Goal: Transaction & Acquisition: Purchase product/service

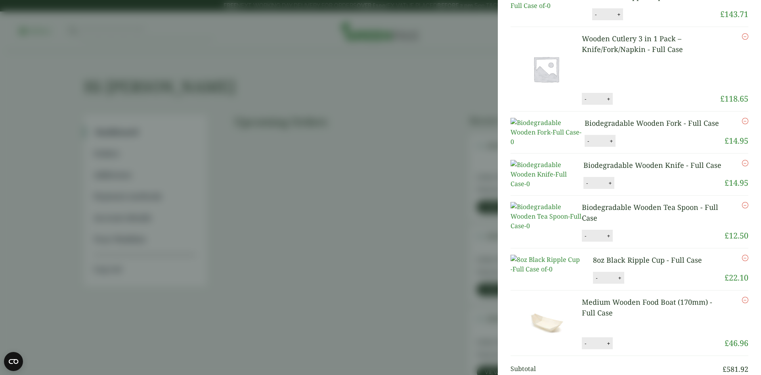
scroll to position [8, 0]
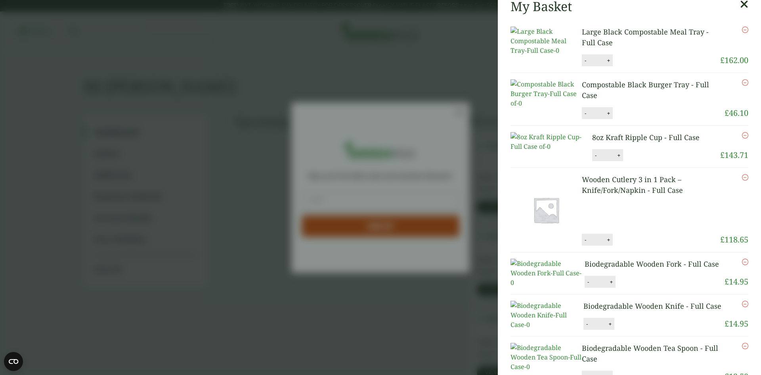
click at [742, 29] on icon "Remove this item" at bounding box center [745, 30] width 6 height 6
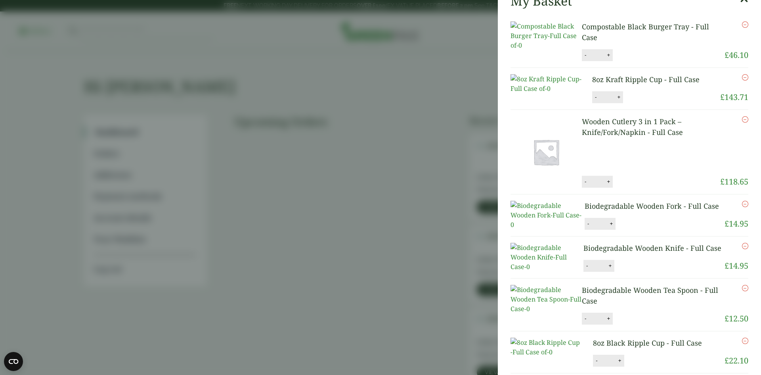
scroll to position [40, 0]
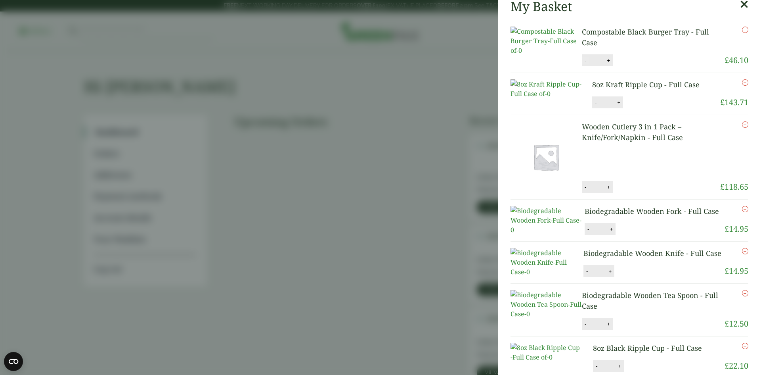
click at [584, 64] on button "-" at bounding box center [586, 60] width 6 height 7
type input "*"
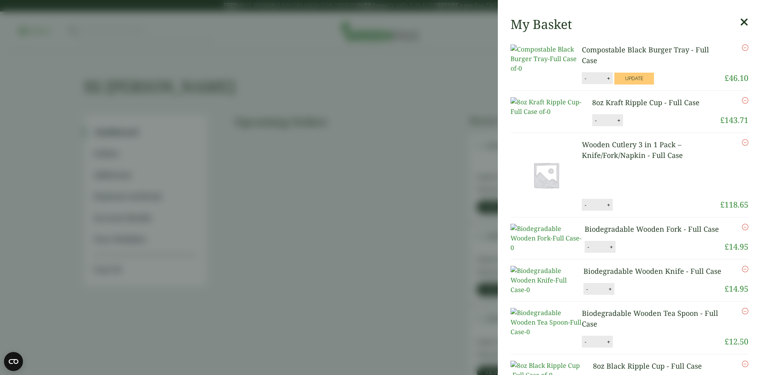
click at [742, 97] on icon "Remove this item" at bounding box center [745, 100] width 6 height 6
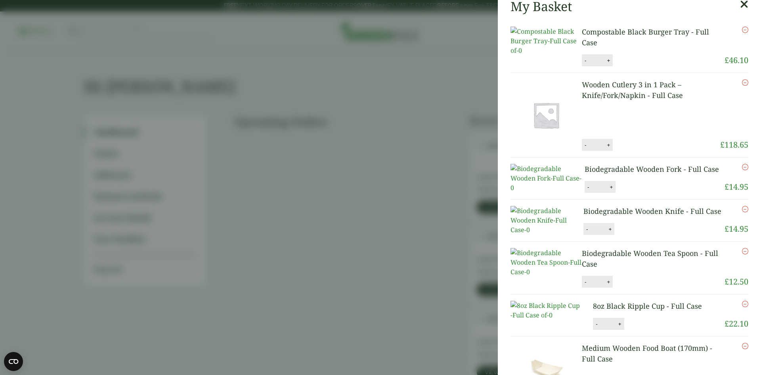
click at [583, 148] on button "-" at bounding box center [586, 145] width 6 height 7
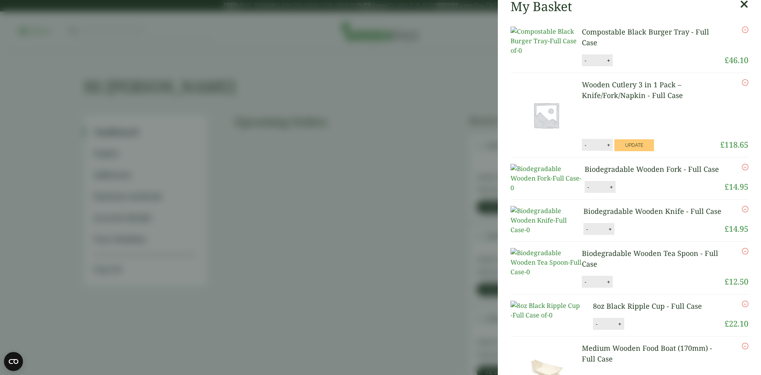
type input "*"
click at [637, 149] on button "Update" at bounding box center [635, 145] width 40 height 12
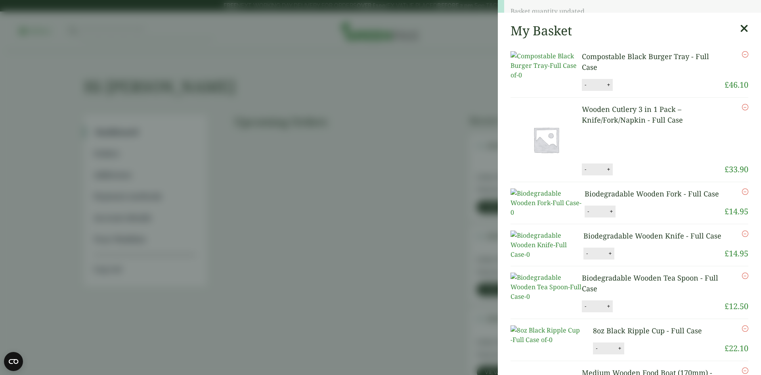
scroll to position [0, 0]
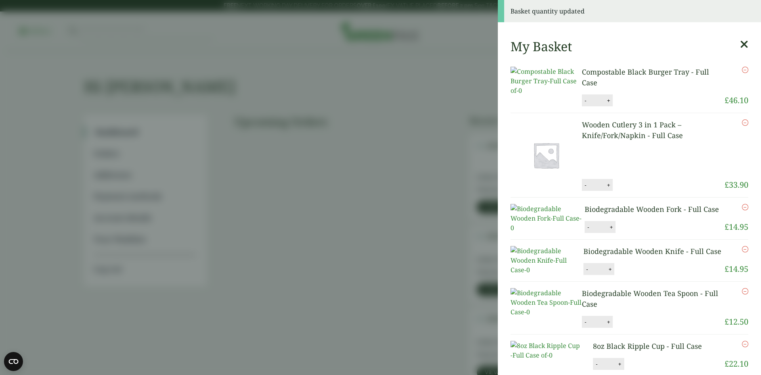
click at [742, 210] on icon "Remove this item" at bounding box center [745, 207] width 6 height 6
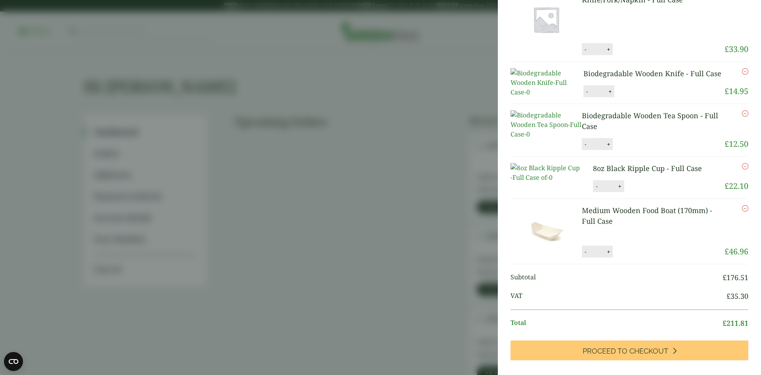
scroll to position [159, 0]
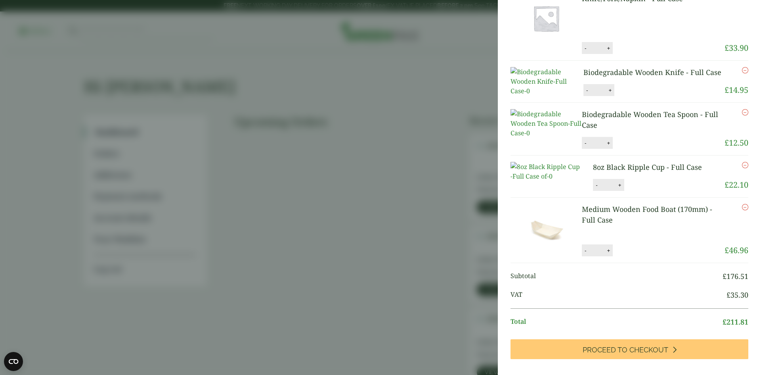
click at [742, 115] on icon "Remove this item" at bounding box center [745, 112] width 6 height 6
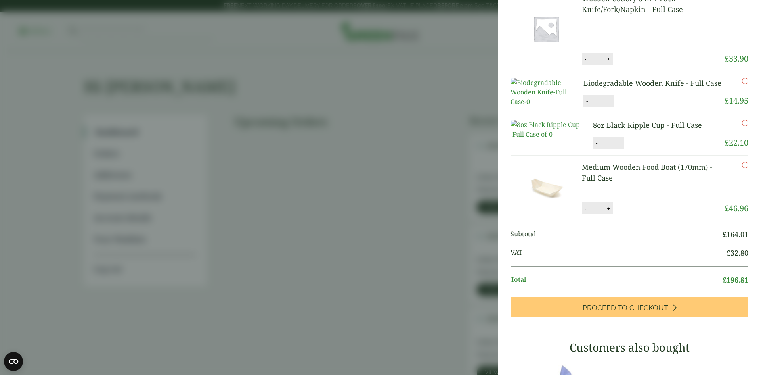
click at [742, 168] on icon "Remove this item" at bounding box center [745, 165] width 6 height 6
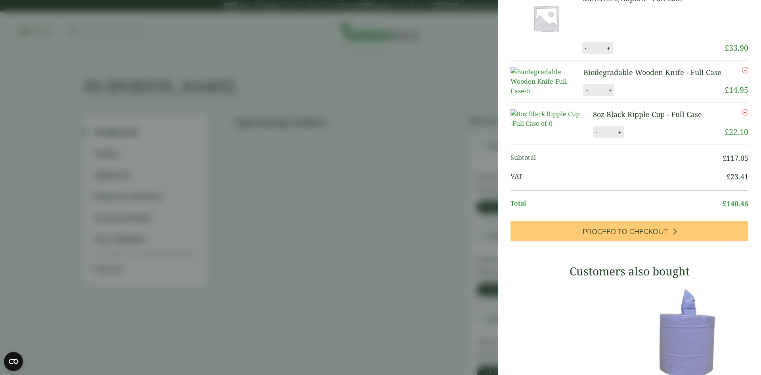
click at [742, 73] on icon "Remove this item" at bounding box center [745, 70] width 6 height 6
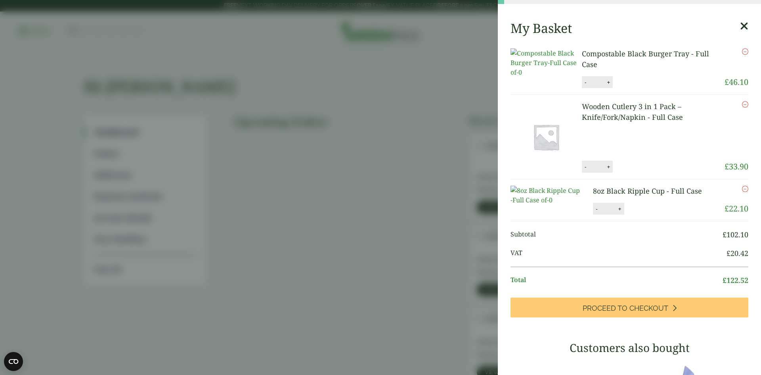
scroll to position [45, 0]
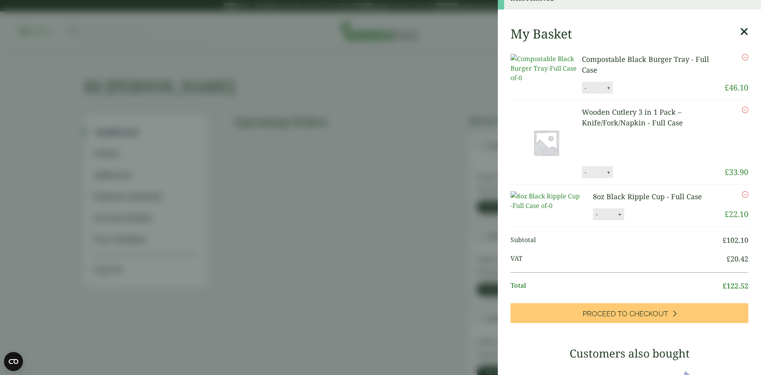
click at [742, 198] on icon "Remove this item" at bounding box center [745, 194] width 6 height 6
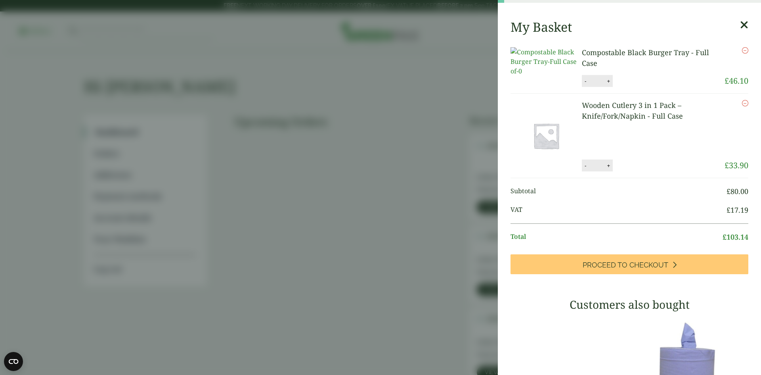
scroll to position [38, 0]
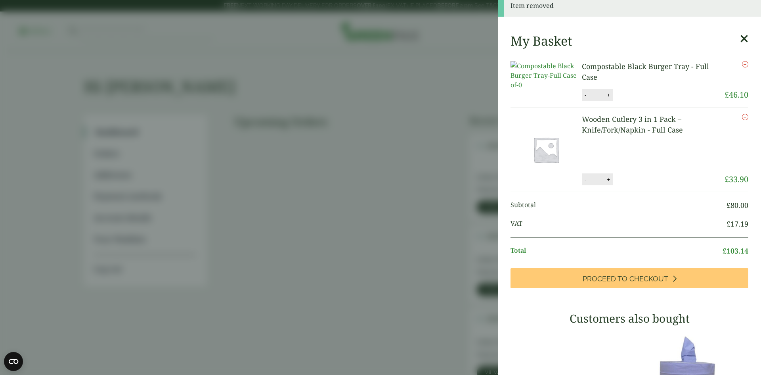
click at [586, 98] on button "-" at bounding box center [586, 95] width 6 height 7
type input "*"
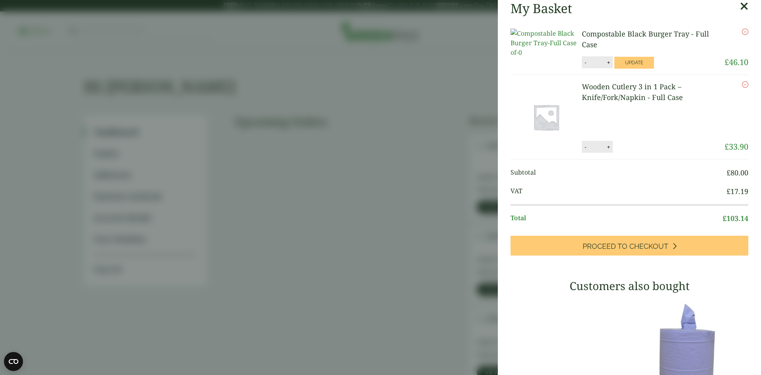
scroll to position [34, 0]
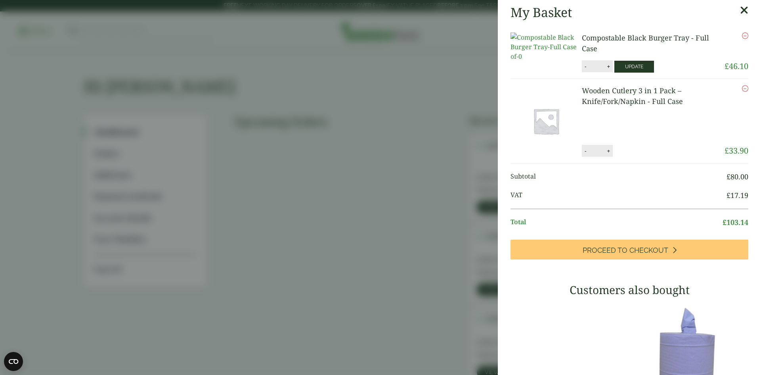
click at [632, 72] on button "Update" at bounding box center [635, 67] width 40 height 12
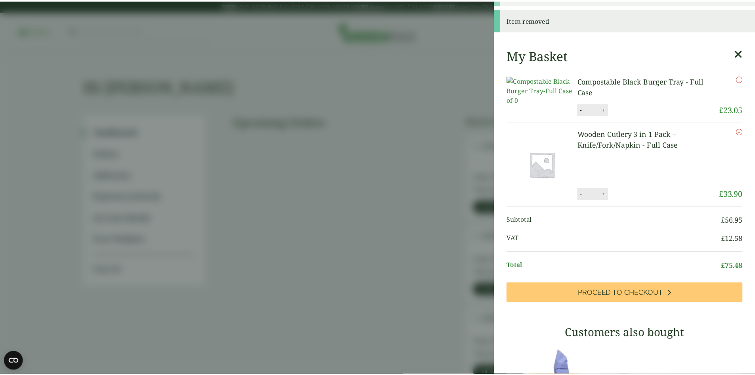
scroll to position [0, 0]
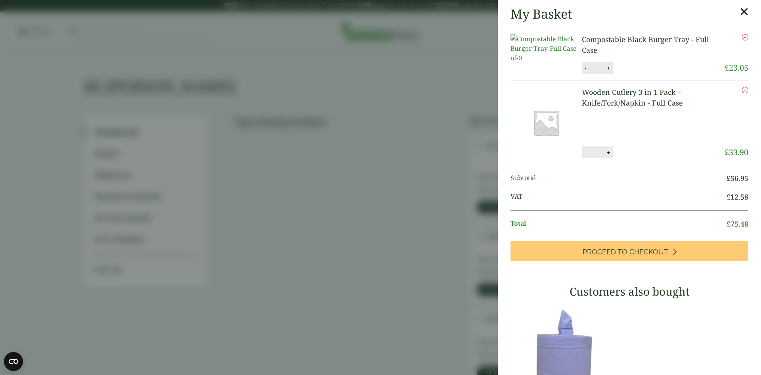
click at [357, 219] on aside "My Basket Compostable Black Burger Tray - Full Case Compostable Black Burger Tr…" at bounding box center [380, 187] width 761 height 375
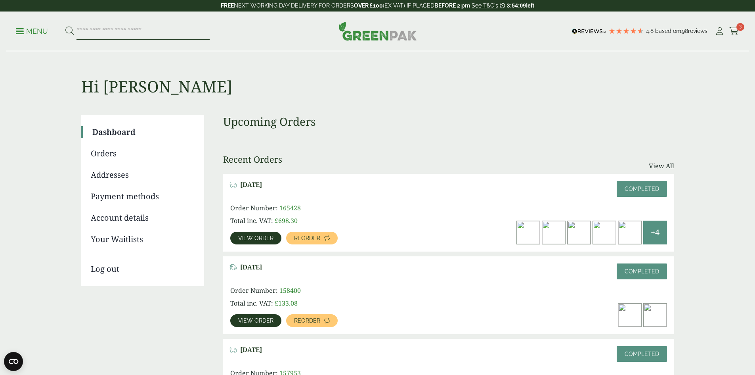
click at [124, 29] on input "search" at bounding box center [143, 31] width 133 height 17
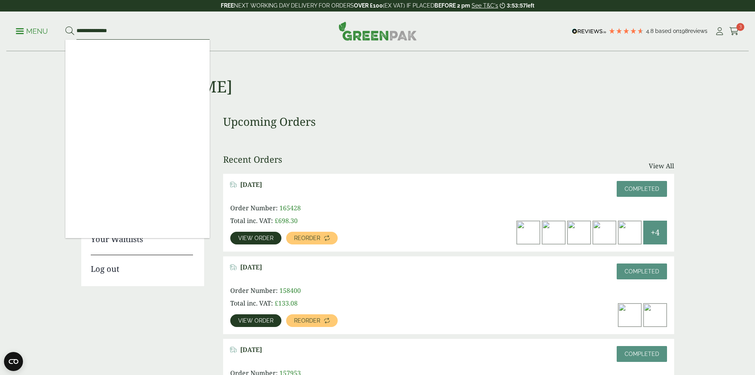
type input "**********"
click at [65, 26] on button at bounding box center [69, 31] width 9 height 10
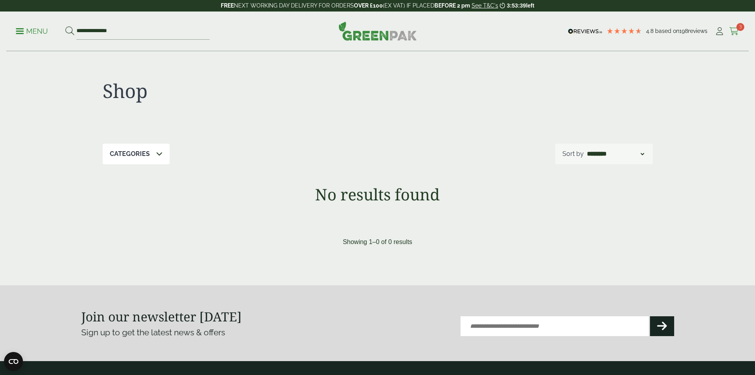
click at [732, 31] on icon at bounding box center [735, 31] width 10 height 8
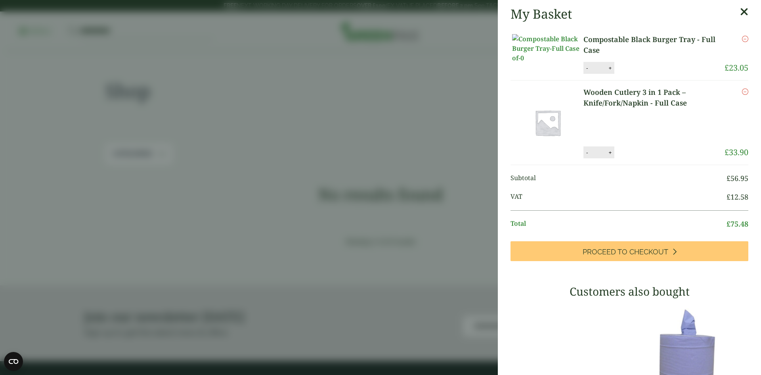
click at [742, 38] on icon "Remove this item" at bounding box center [745, 39] width 6 height 6
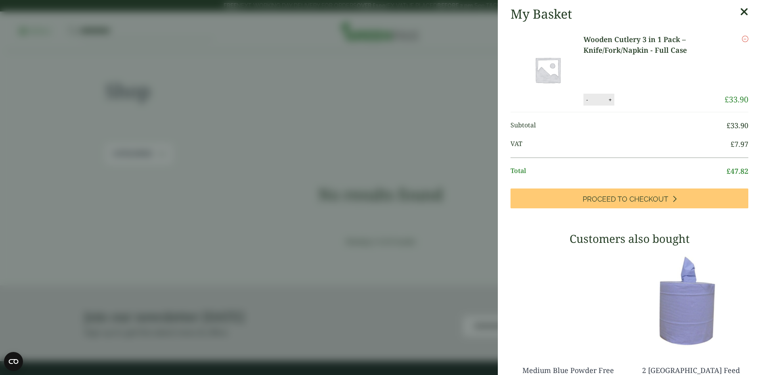
click at [740, 12] on icon at bounding box center [744, 11] width 8 height 11
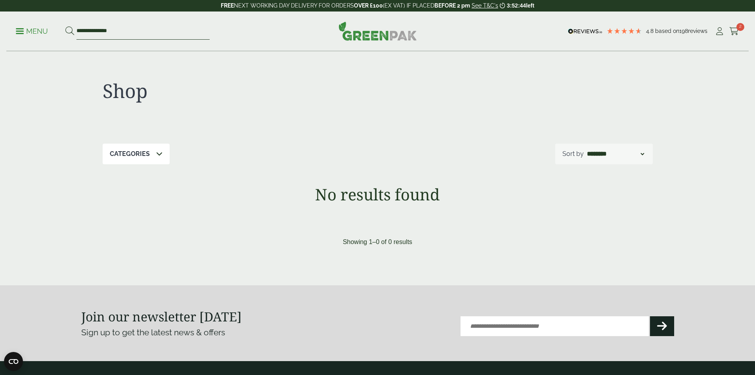
click at [118, 33] on input "**********" at bounding box center [143, 31] width 133 height 17
type input "*"
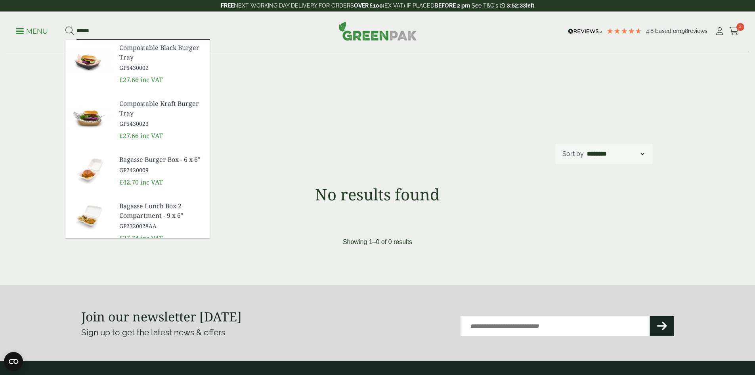
type input "******"
click at [142, 161] on span "Bagasse Burger Box - 6 x 6"" at bounding box center [161, 160] width 84 height 10
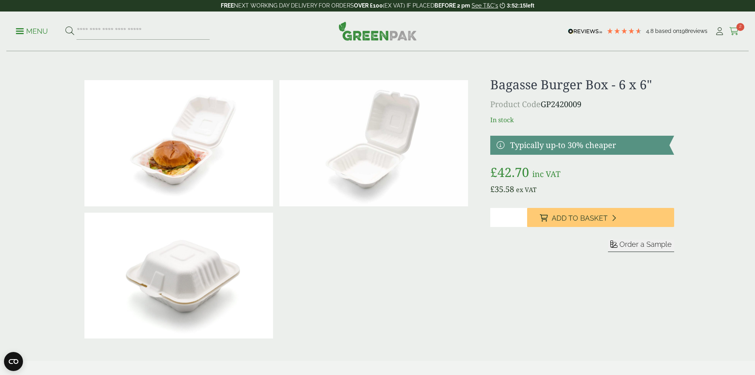
click at [733, 29] on icon at bounding box center [735, 31] width 10 height 8
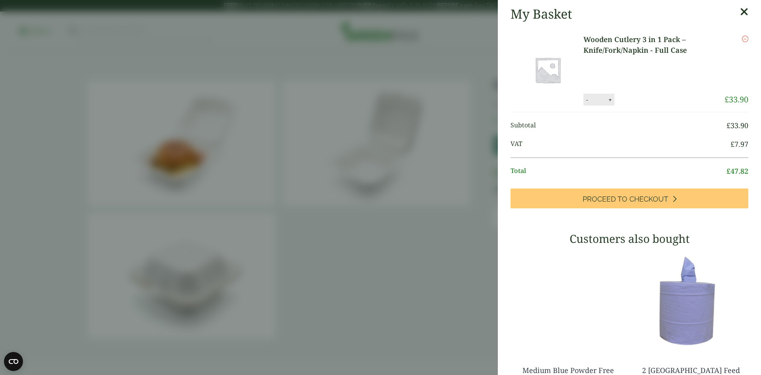
click at [619, 41] on link "Wooden Cutlery 3 in 1 Pack – Knife/Fork/Napkin - Full Case" at bounding box center [654, 44] width 141 height 21
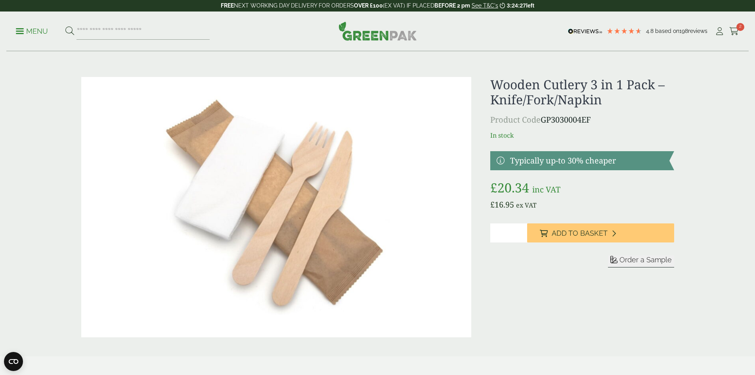
click at [520, 229] on input "*" at bounding box center [509, 232] width 37 height 19
type input "*"
click at [520, 229] on input "*" at bounding box center [509, 232] width 37 height 19
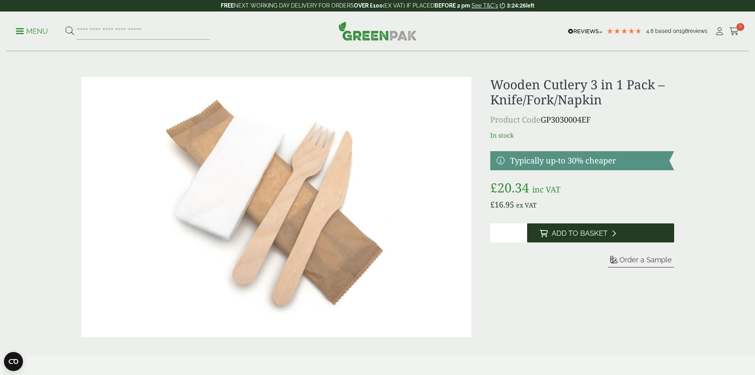
click at [577, 230] on span "Add to Basket" at bounding box center [580, 233] width 56 height 9
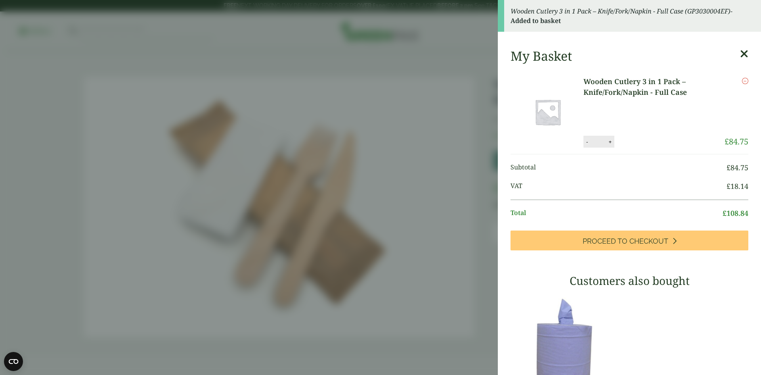
click at [584, 140] on button "-" at bounding box center [587, 141] width 6 height 7
type input "*"
click at [640, 139] on button "Update" at bounding box center [636, 142] width 40 height 12
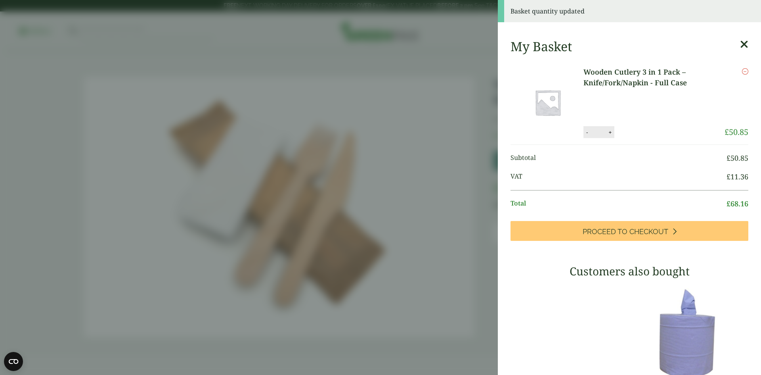
click at [740, 43] on icon at bounding box center [744, 44] width 8 height 11
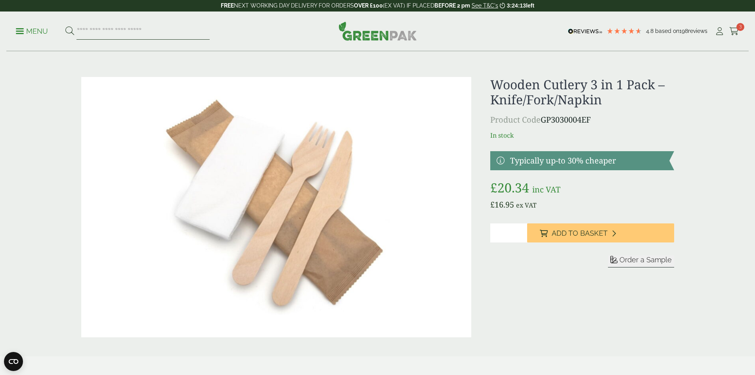
click at [106, 27] on input "search" at bounding box center [143, 31] width 133 height 17
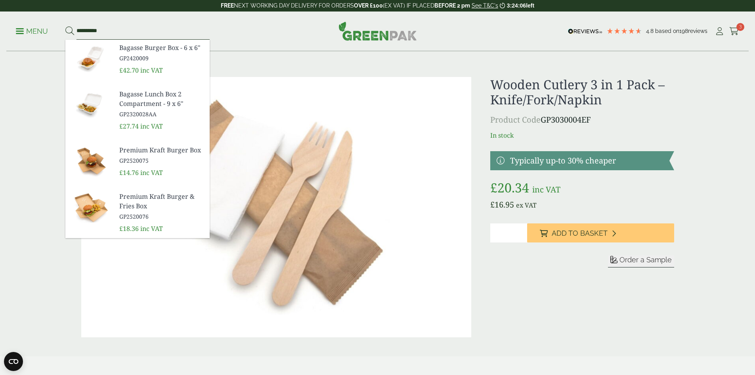
type input "**********"
click at [145, 48] on span "Bagasse Burger Box - 6 x 6"" at bounding box center [161, 48] width 84 height 10
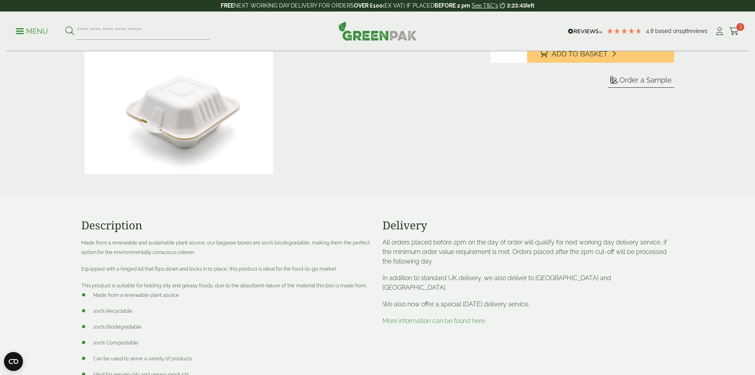
scroll to position [198, 0]
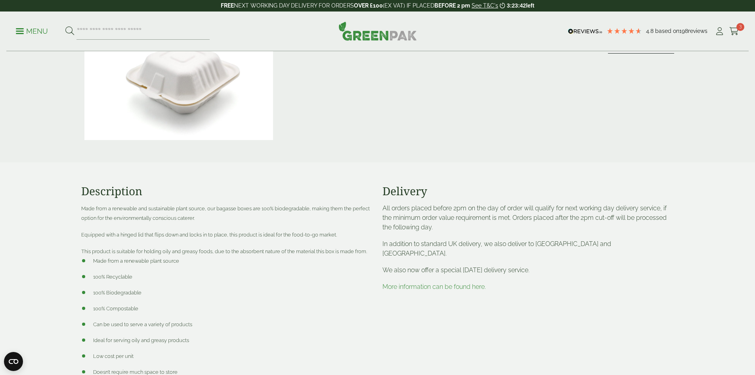
click at [481, 283] on link "More information can be found here." at bounding box center [435, 287] width 104 height 8
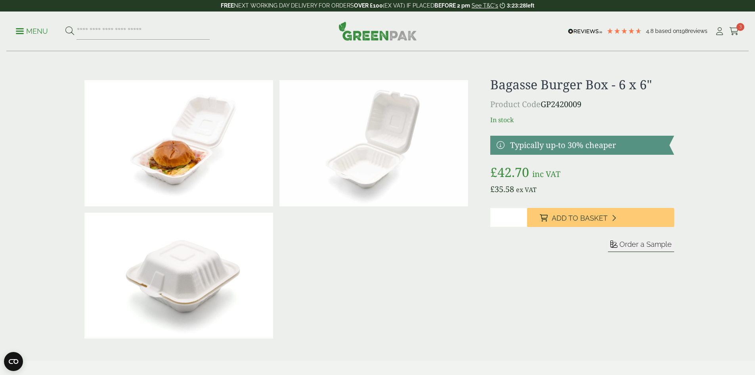
type input "*"
click at [521, 216] on input "*" at bounding box center [509, 217] width 37 height 19
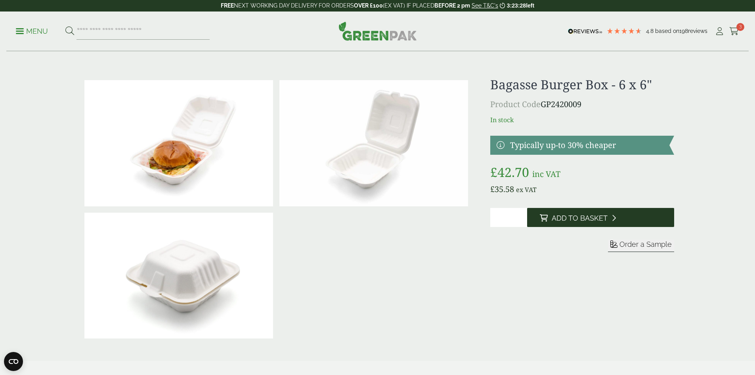
click at [568, 216] on span "Add to Basket" at bounding box center [580, 218] width 56 height 9
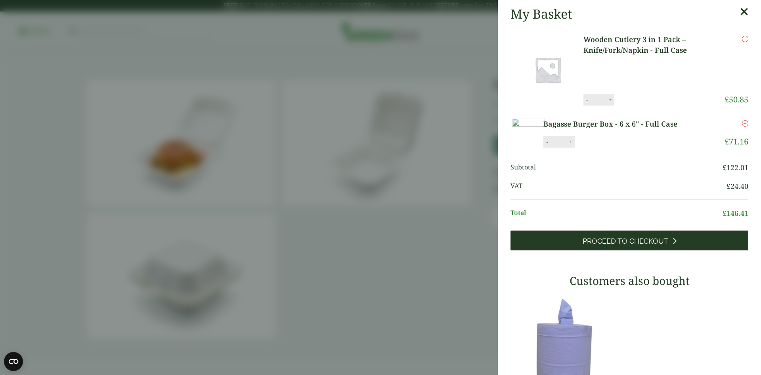
click at [615, 245] on span "Proceed to Checkout" at bounding box center [626, 241] width 86 height 9
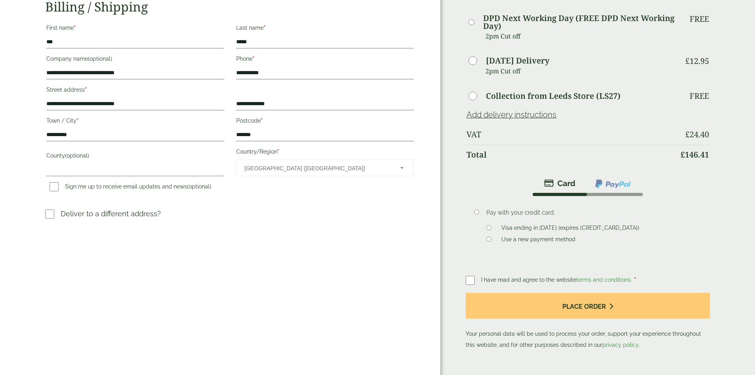
scroll to position [119, 0]
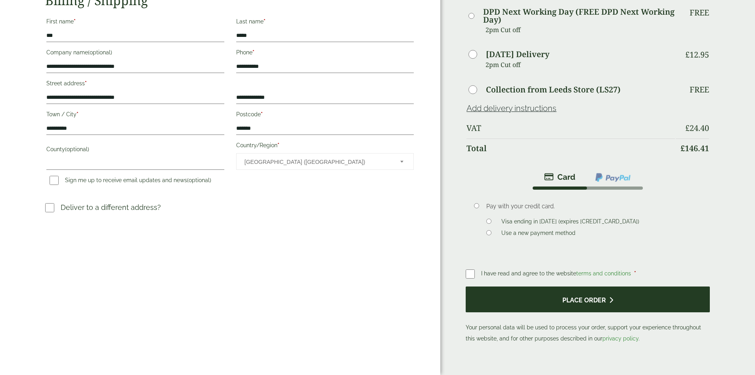
click at [566, 286] on button "Place order" at bounding box center [588, 299] width 244 height 26
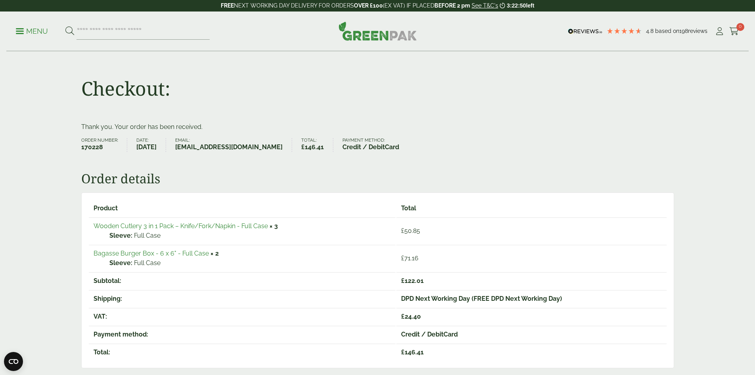
click at [231, 71] on div "Checkout:" at bounding box center [378, 87] width 603 height 71
